Goal: Communication & Community: Share content

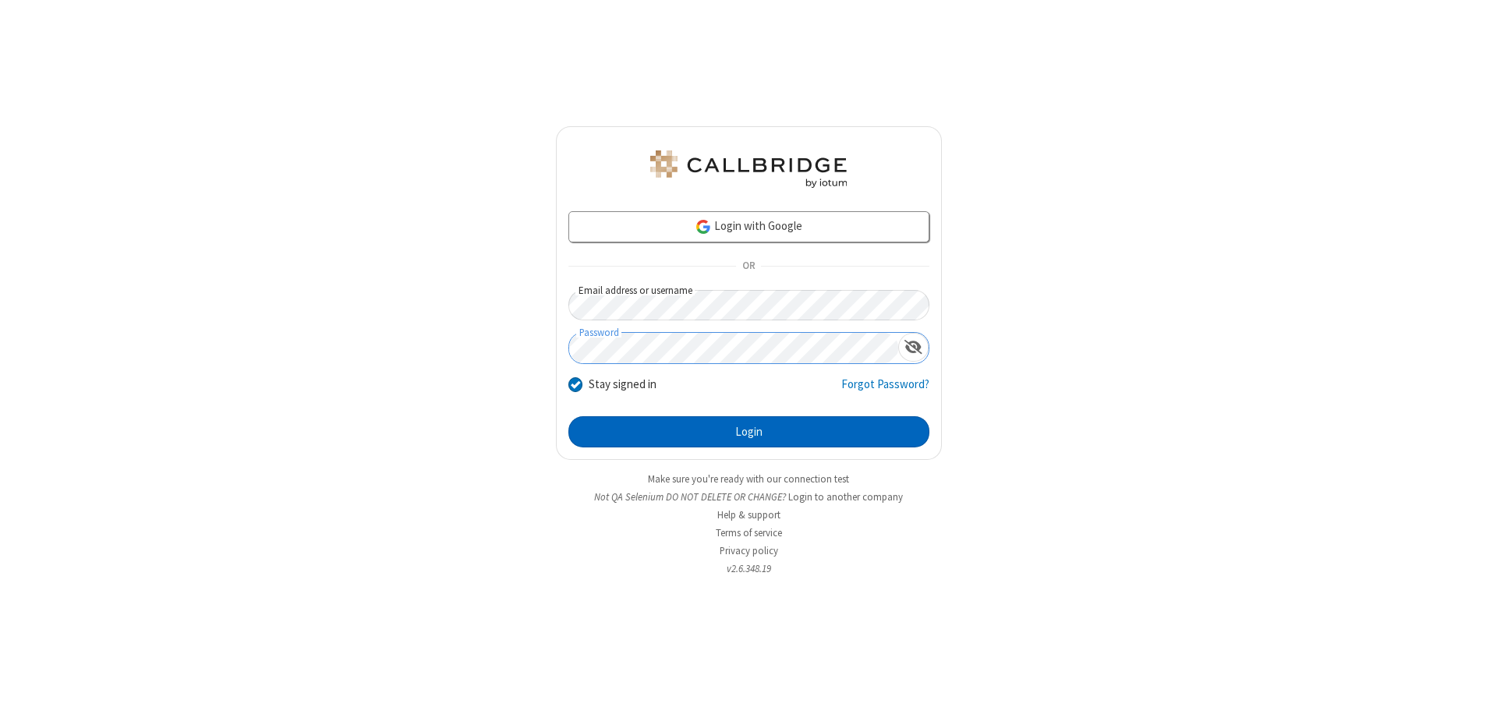
click at [748, 432] on button "Login" at bounding box center [748, 431] width 361 height 31
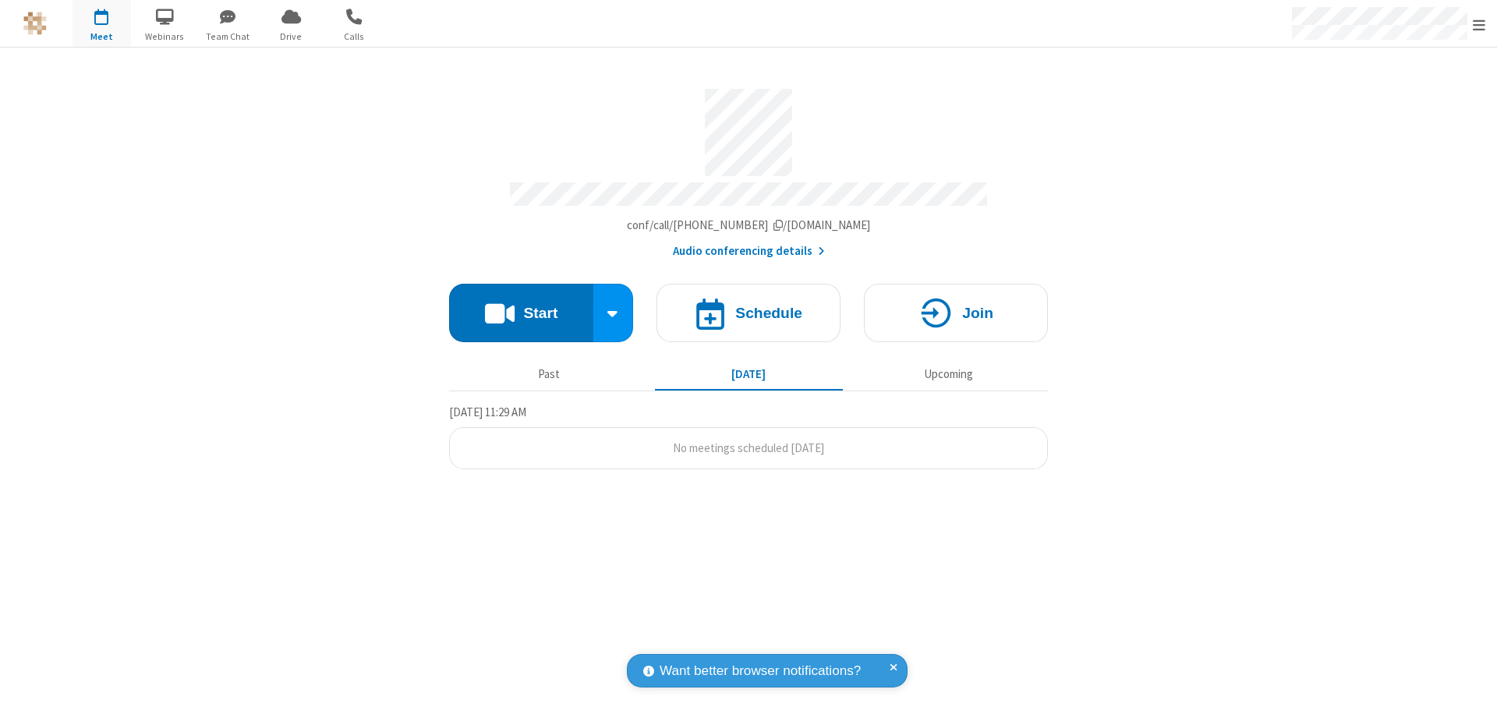
click at [521, 306] on button "Start" at bounding box center [521, 313] width 144 height 58
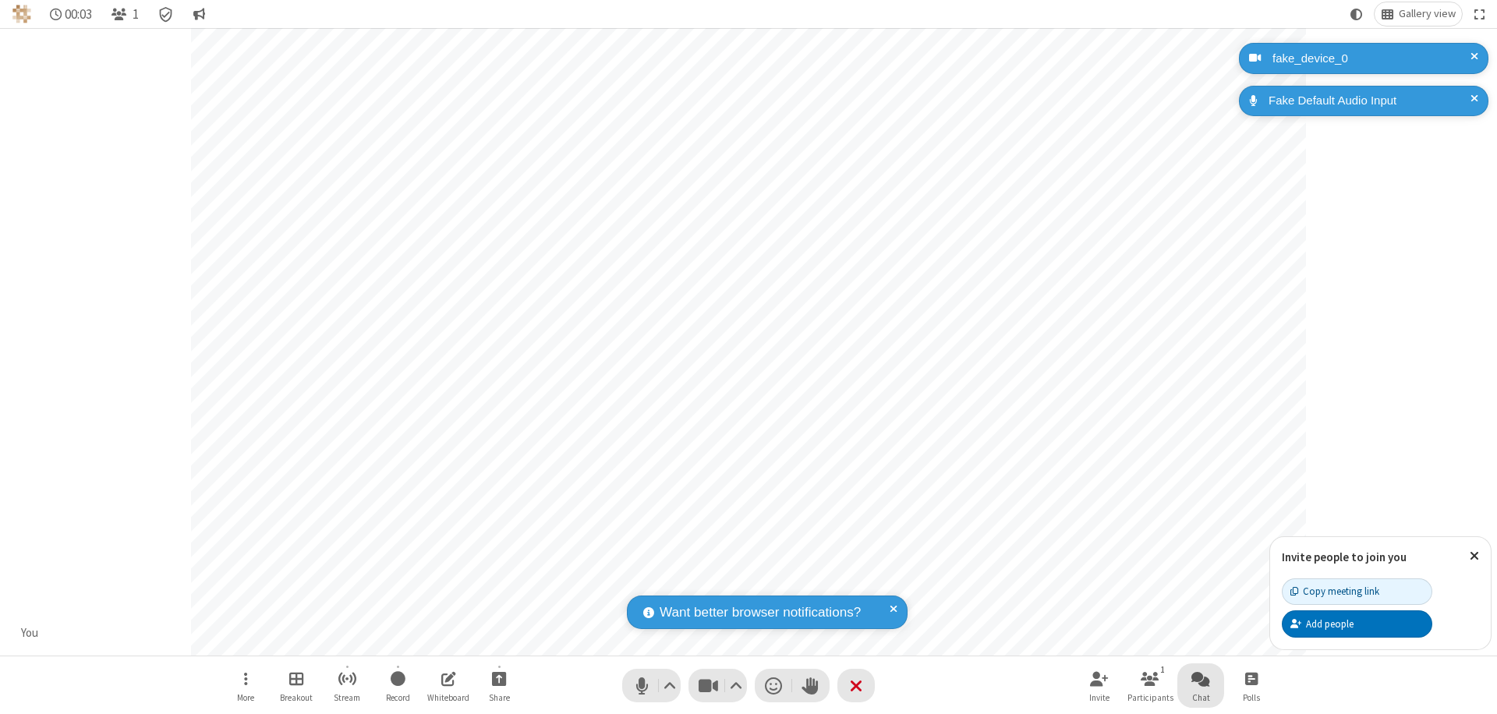
click at [1200, 678] on span "Open chat" at bounding box center [1200, 678] width 19 height 19
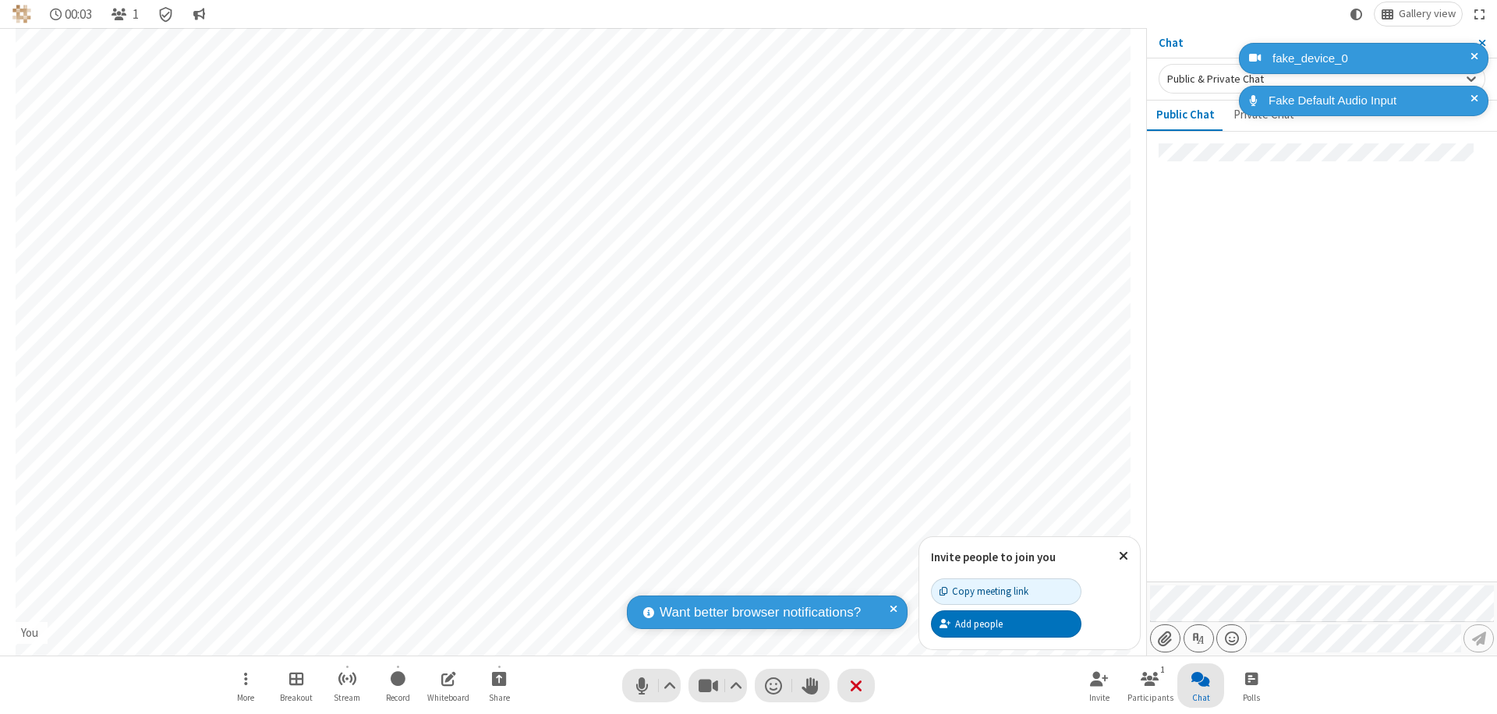
type input "C:\fakepath\doc_test.docx"
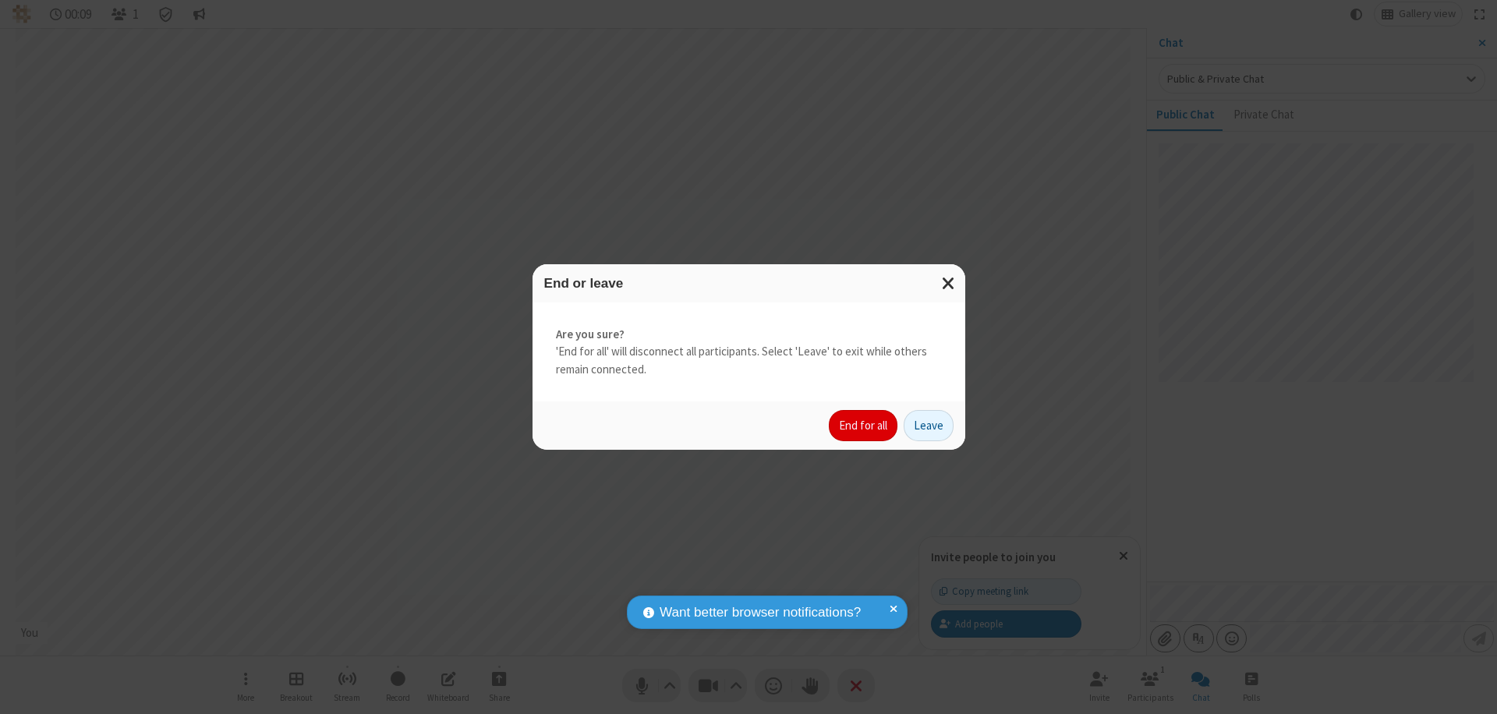
click at [864, 426] on button "End for all" at bounding box center [863, 425] width 69 height 31
